Goal: Find specific page/section: Find specific page/section

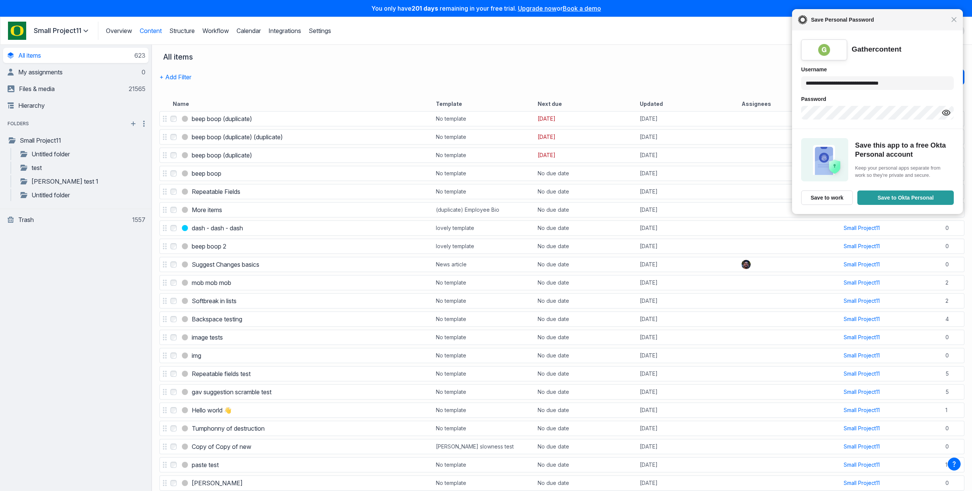
click at [958, 20] on div "Close Save Personal Password" at bounding box center [877, 19] width 171 height 21
click at [955, 20] on span "Close" at bounding box center [954, 20] width 6 height 6
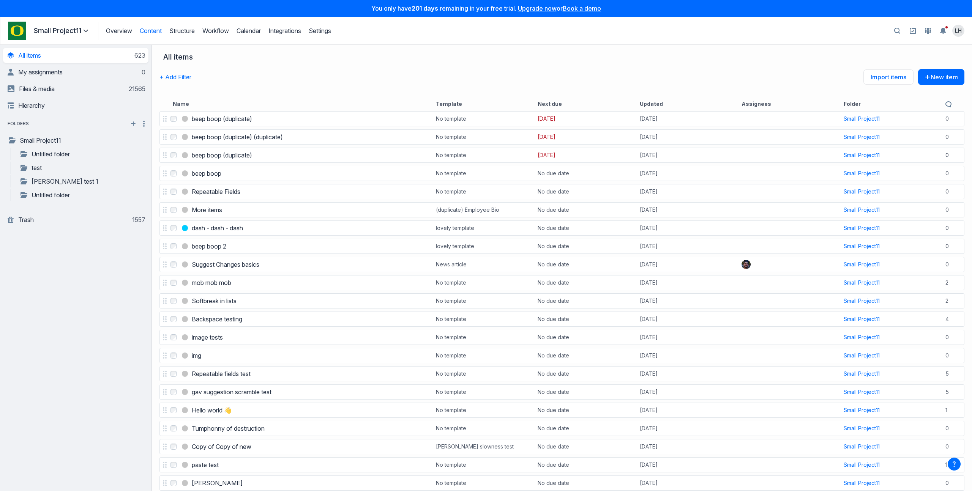
click at [337, 77] on div "+ Add Filter Import items New item" at bounding box center [561, 82] width 805 height 27
click at [605, 66] on div "All items" at bounding box center [561, 60] width 805 height 17
click at [900, 33] on button "button" at bounding box center [897, 31] width 14 height 14
click at [823, 24] on input "Search" at bounding box center [821, 31] width 139 height 14
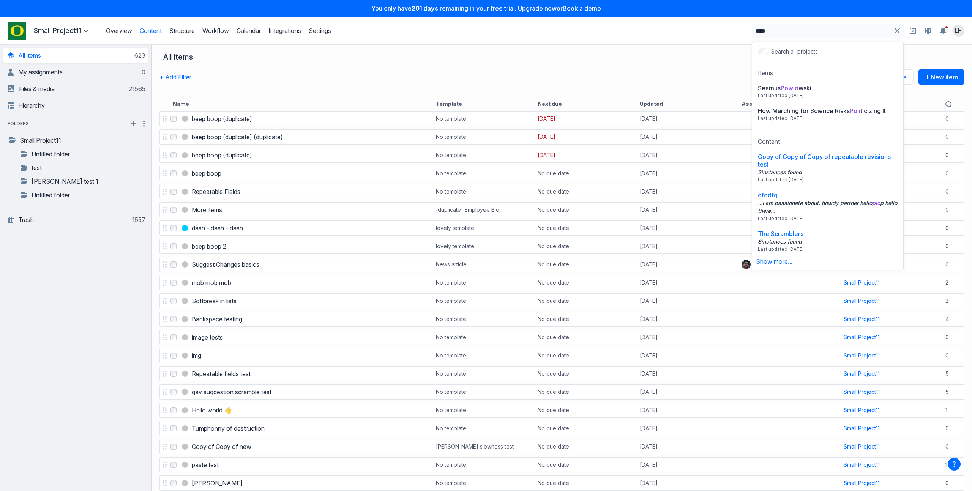
type input "****"
click at [71, 31] on p "Small Project11" at bounding box center [62, 30] width 57 height 9
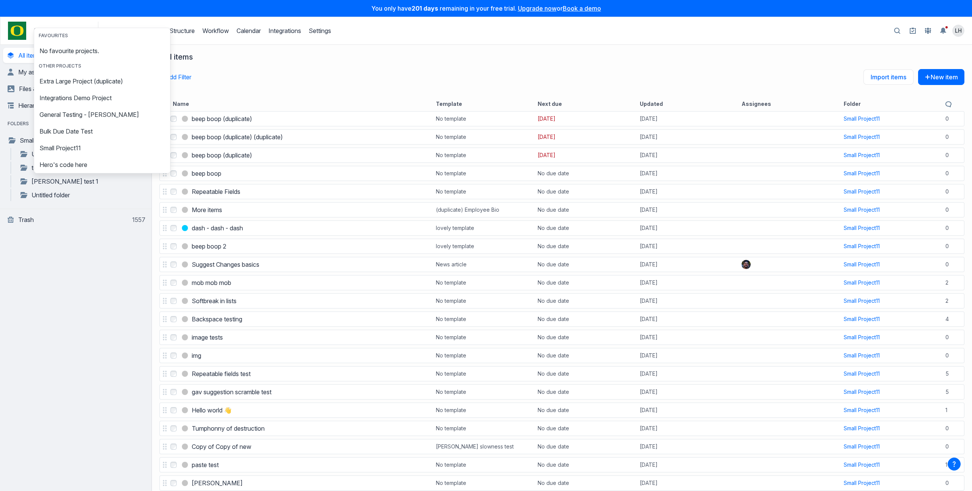
click at [411, 53] on nav "All items" at bounding box center [561, 56] width 797 height 9
